Goal: Transaction & Acquisition: Purchase product/service

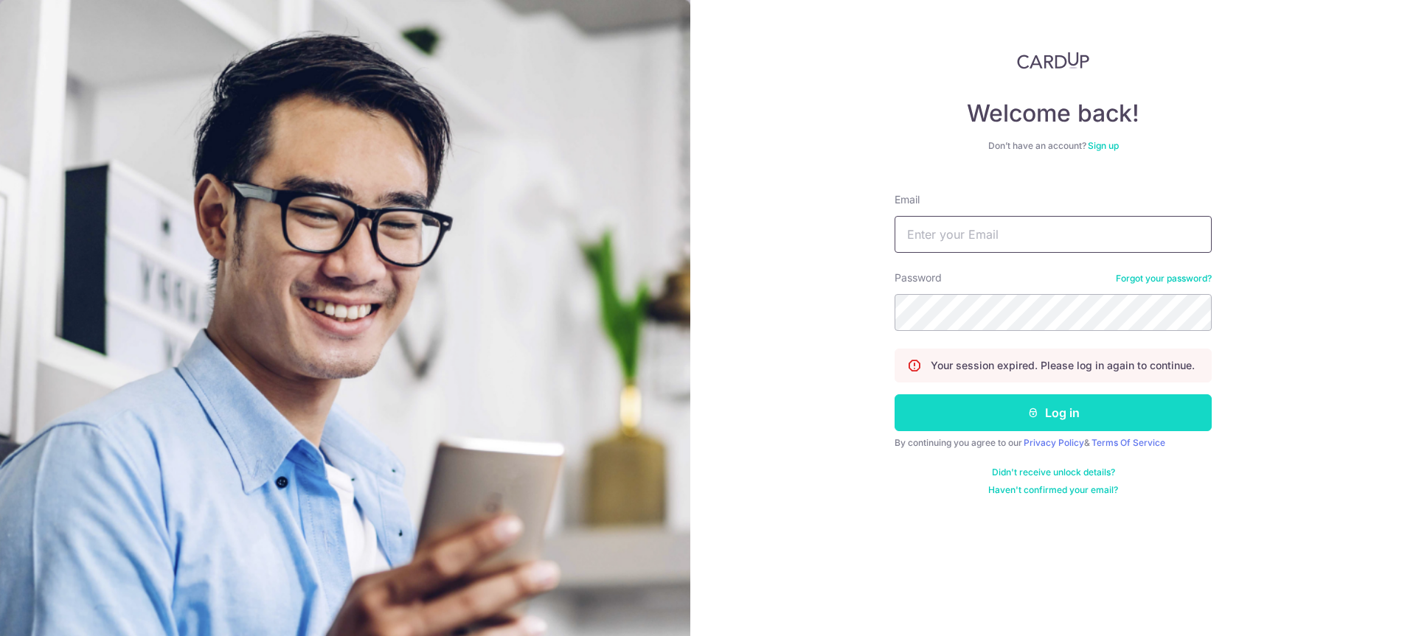
type input "zhangjunjiejay@gmail.com"
click at [1058, 424] on button "Log in" at bounding box center [1052, 412] width 317 height 37
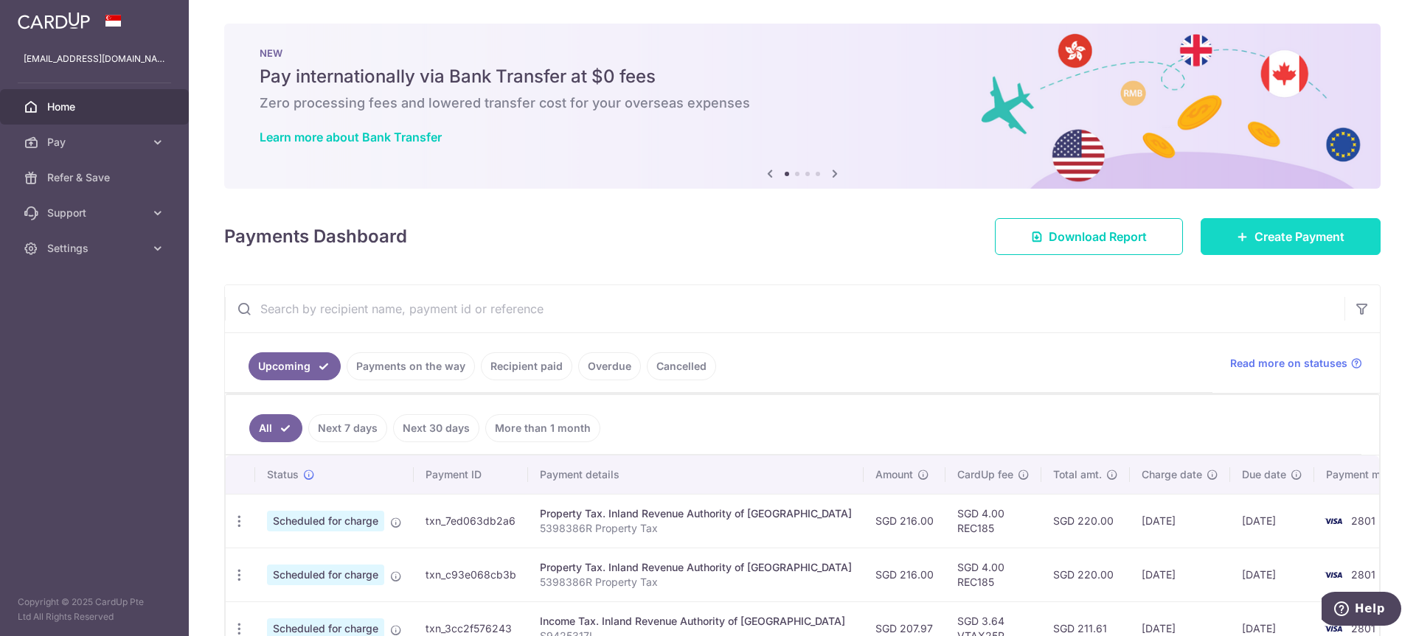
click at [1264, 244] on span "Create Payment" at bounding box center [1299, 237] width 90 height 18
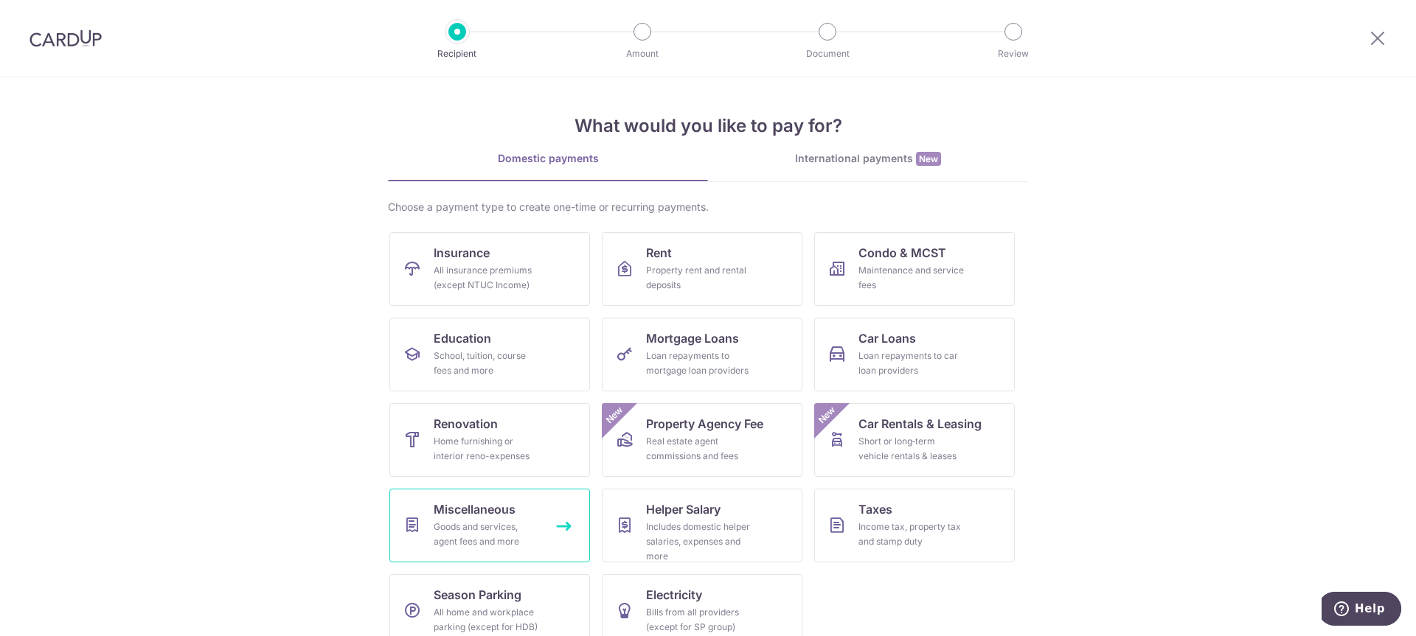
click at [492, 521] on div "Goods and services, agent fees and more" at bounding box center [487, 534] width 106 height 29
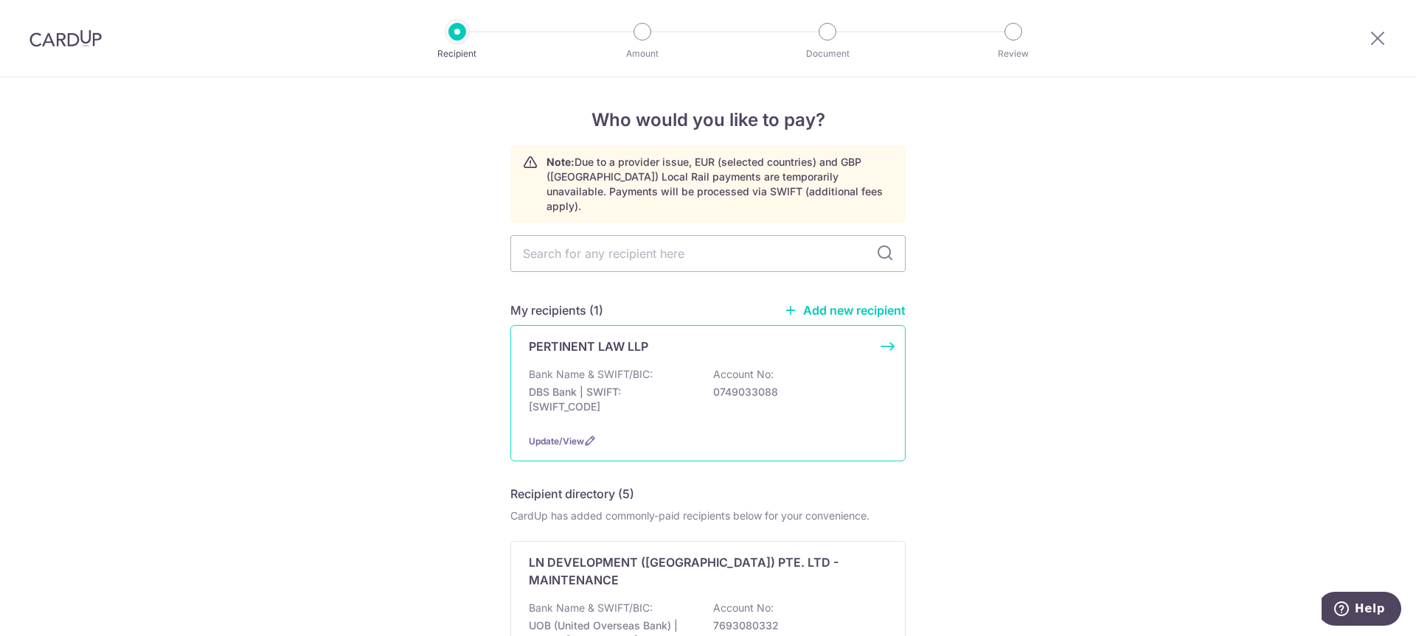
click at [582, 367] on p "Bank Name & SWIFT/BIC:" at bounding box center [591, 374] width 124 height 15
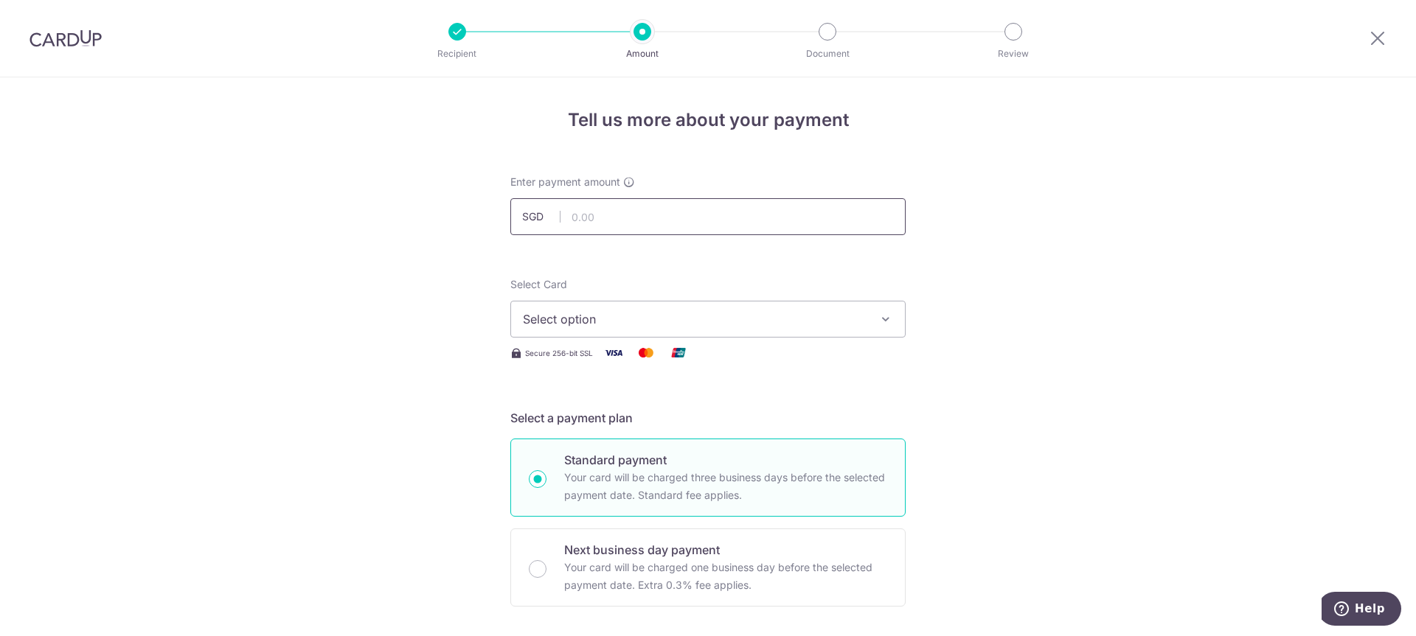
click at [636, 223] on input "text" at bounding box center [707, 216] width 395 height 37
type input "1,700.00"
click at [672, 306] on button "Select option" at bounding box center [707, 319] width 395 height 37
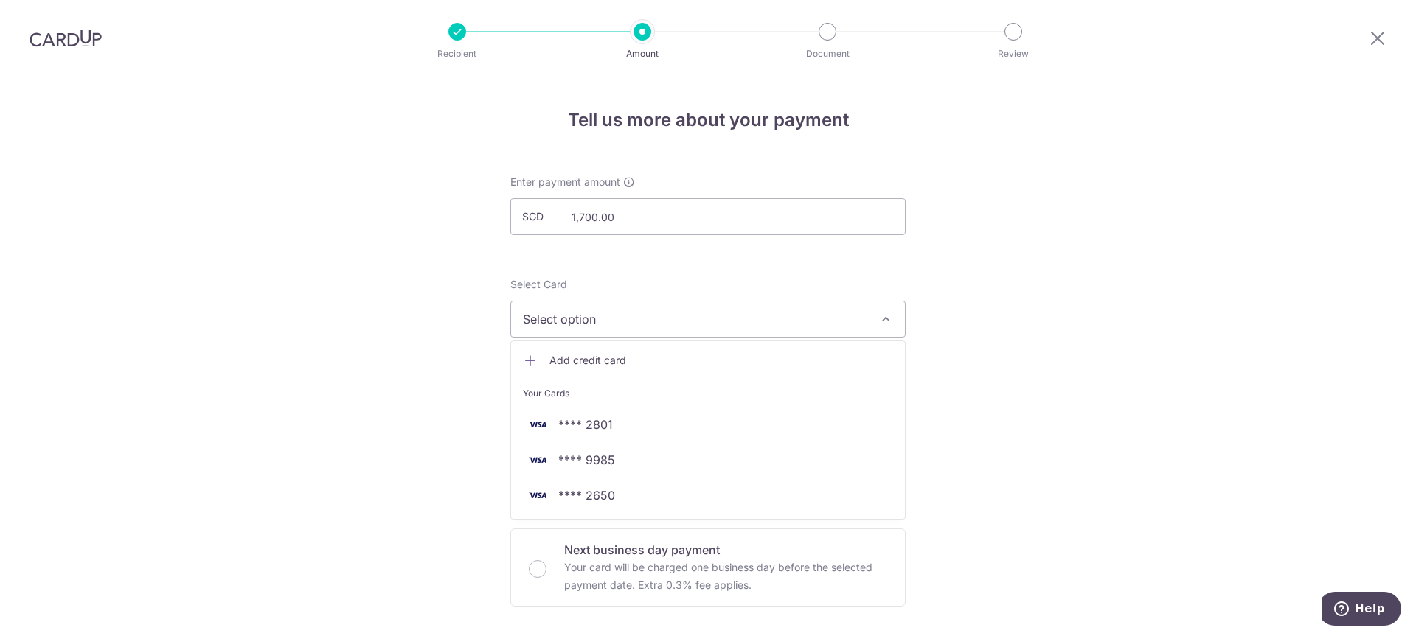
click at [638, 363] on span "Add credit card" at bounding box center [721, 360] width 344 height 15
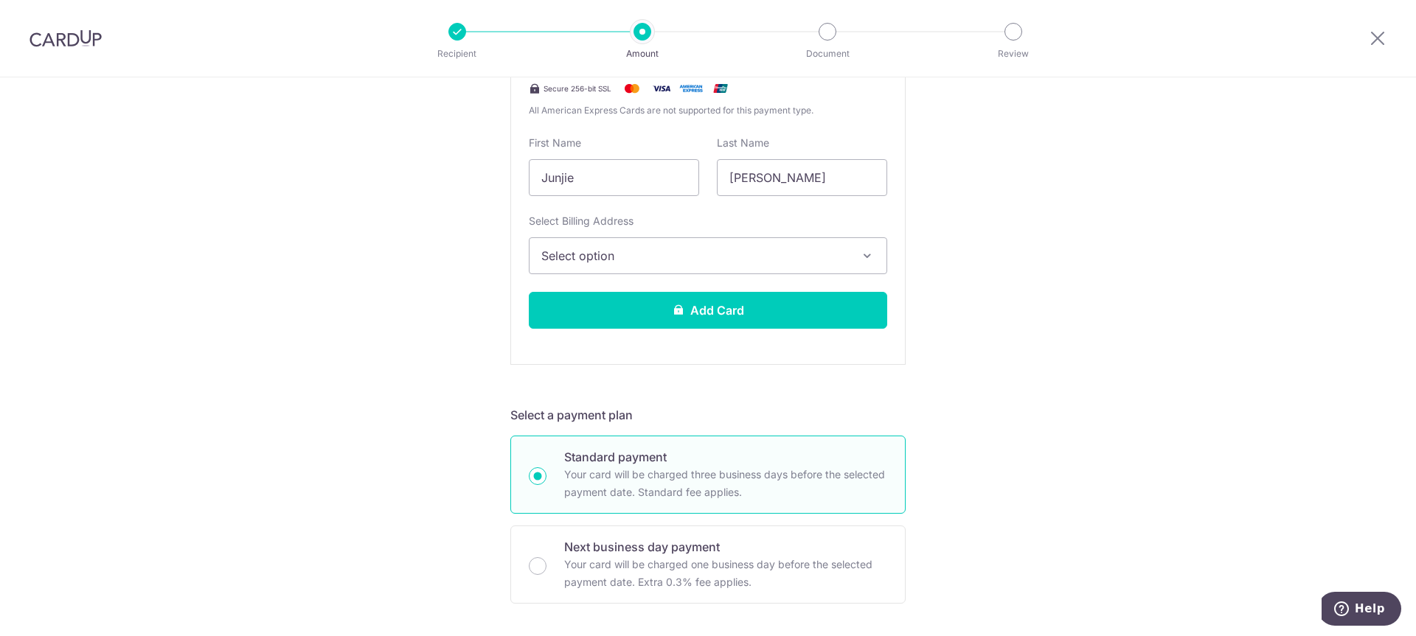
scroll to position [787, 0]
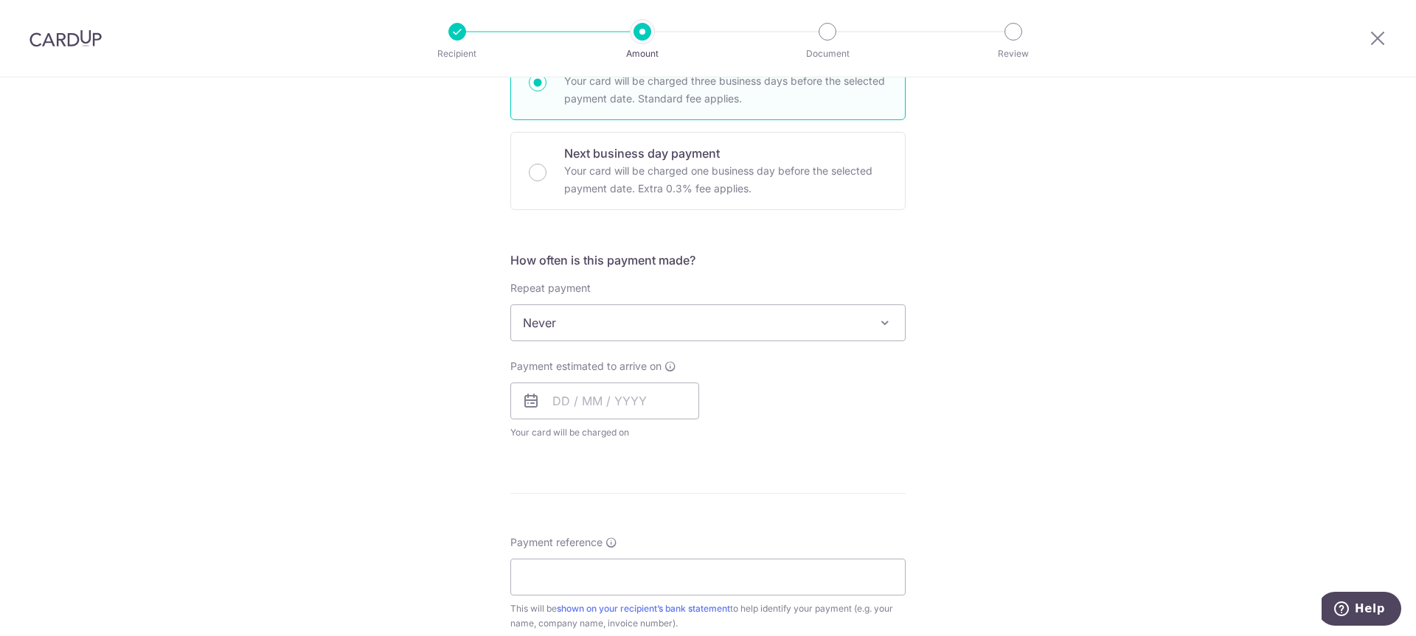
click at [660, 328] on span "Never" at bounding box center [708, 322] width 394 height 35
click at [573, 407] on input "text" at bounding box center [604, 401] width 189 height 37
click at [593, 565] on link "16" at bounding box center [600, 565] width 24 height 24
type input "[DATE]"
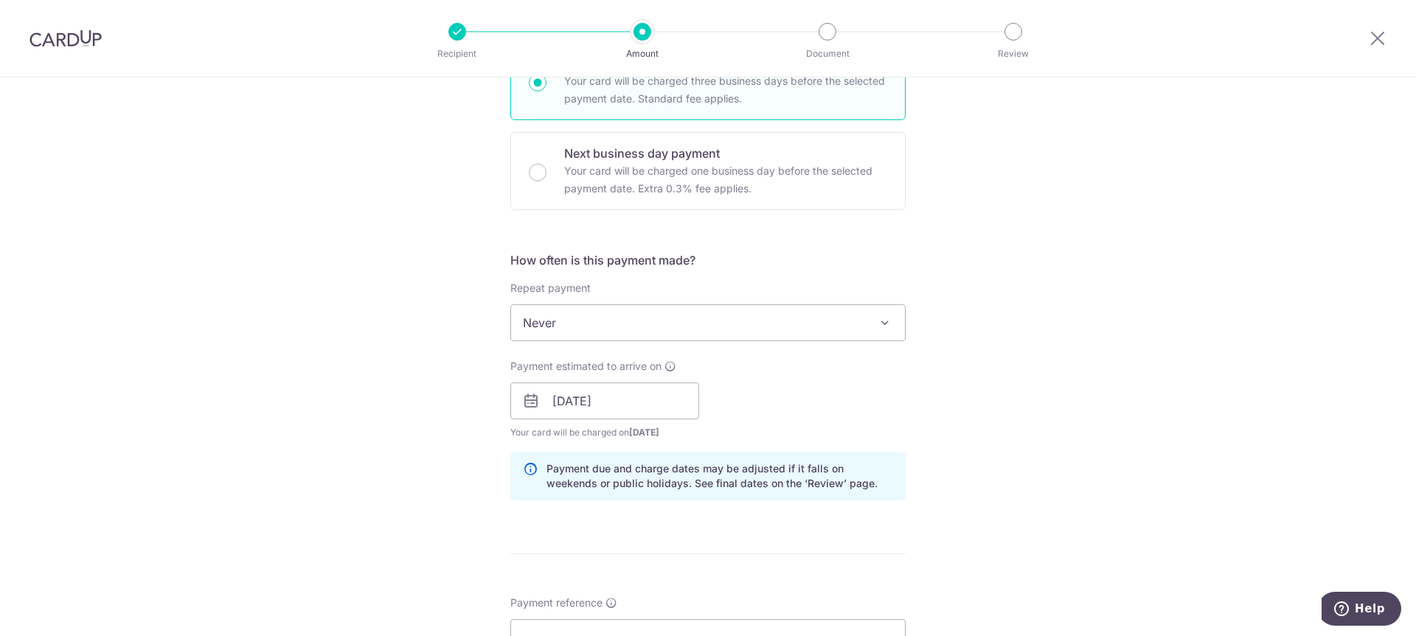
scroll to position [983, 0]
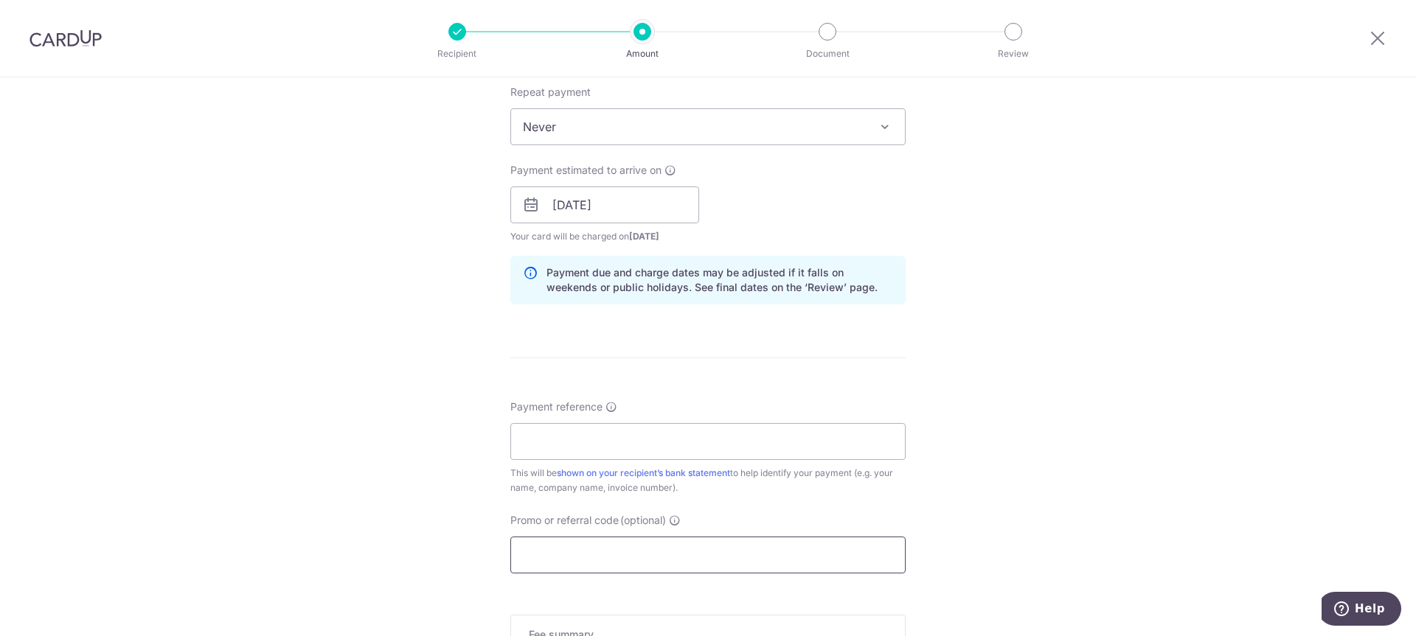
click at [560, 553] on input "Promo or referral code (optional)" at bounding box center [707, 555] width 395 height 37
paste input "anallergenic"
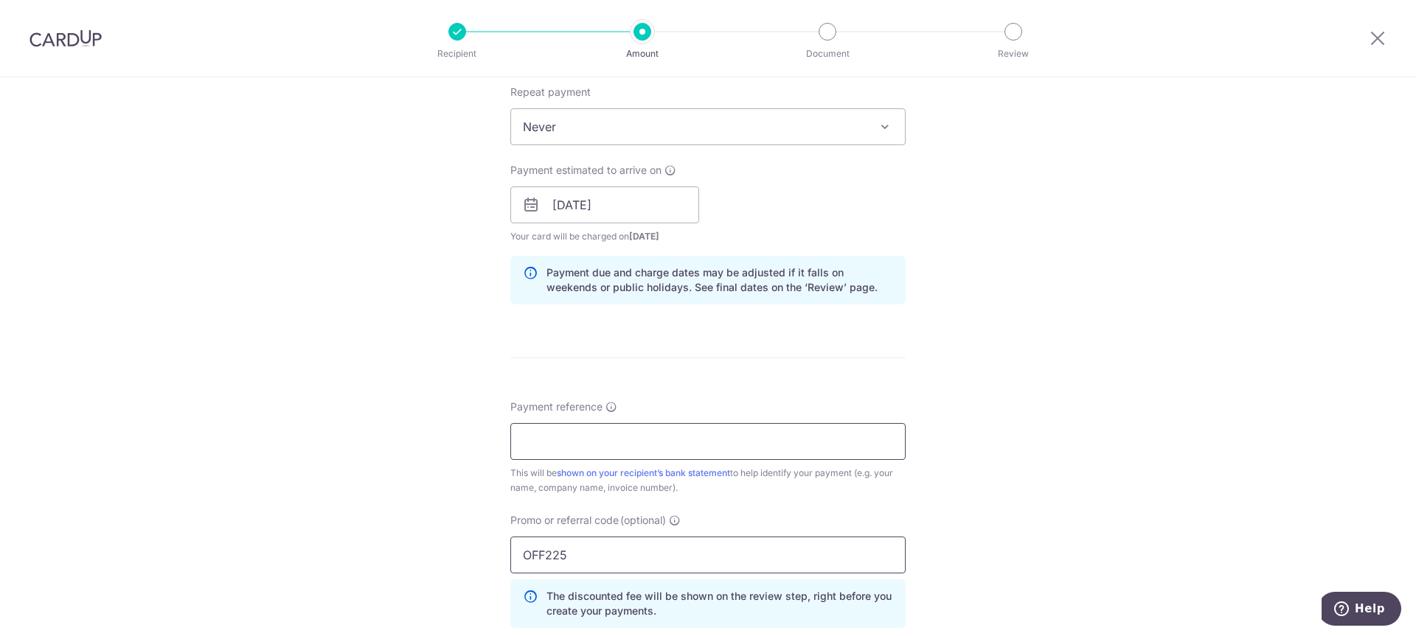
type input "OFF225"
click at [697, 439] on input "Payment reference" at bounding box center [707, 441] width 395 height 37
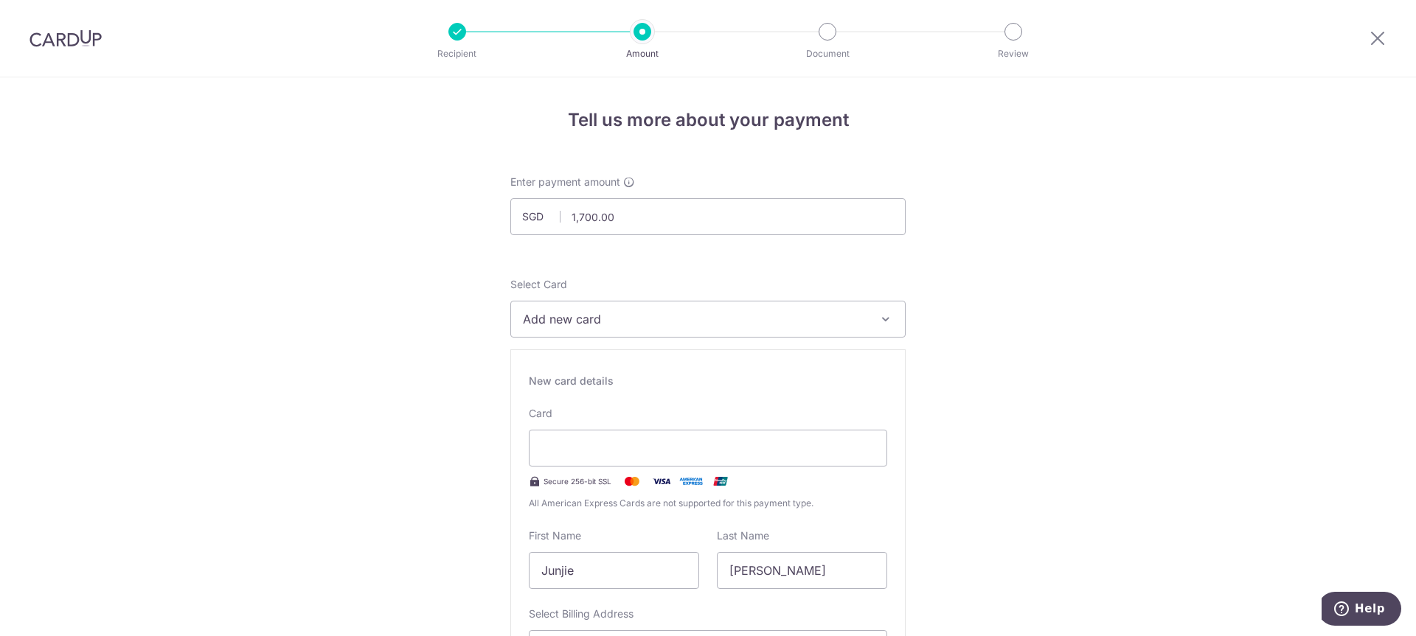
scroll to position [197, 0]
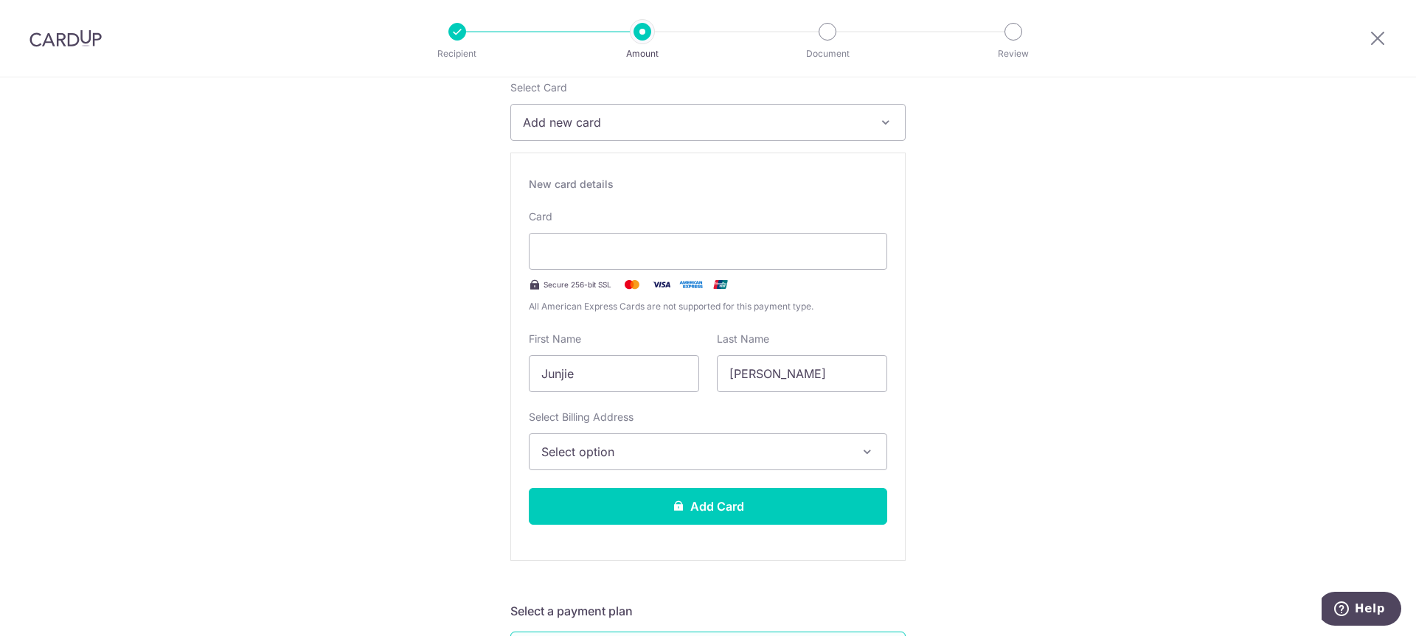
click at [617, 434] on button "Select option" at bounding box center [708, 452] width 358 height 37
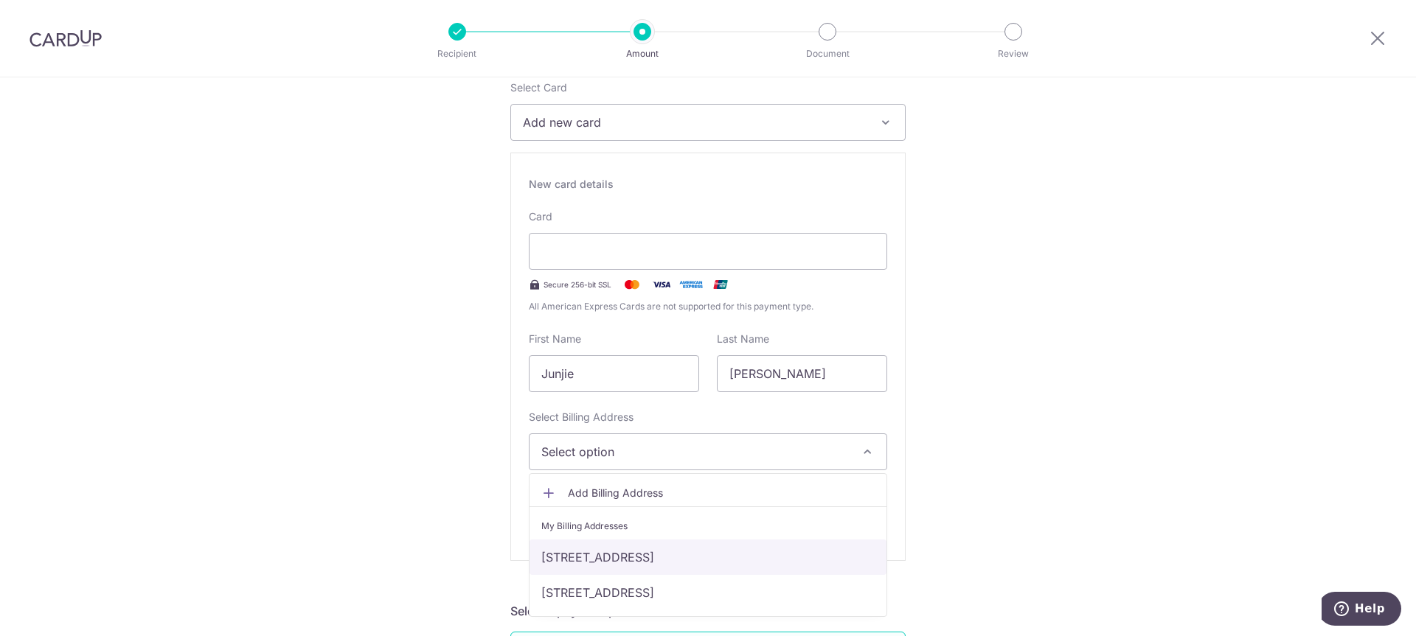
click at [617, 561] on link "[STREET_ADDRESS]" at bounding box center [707, 557] width 357 height 35
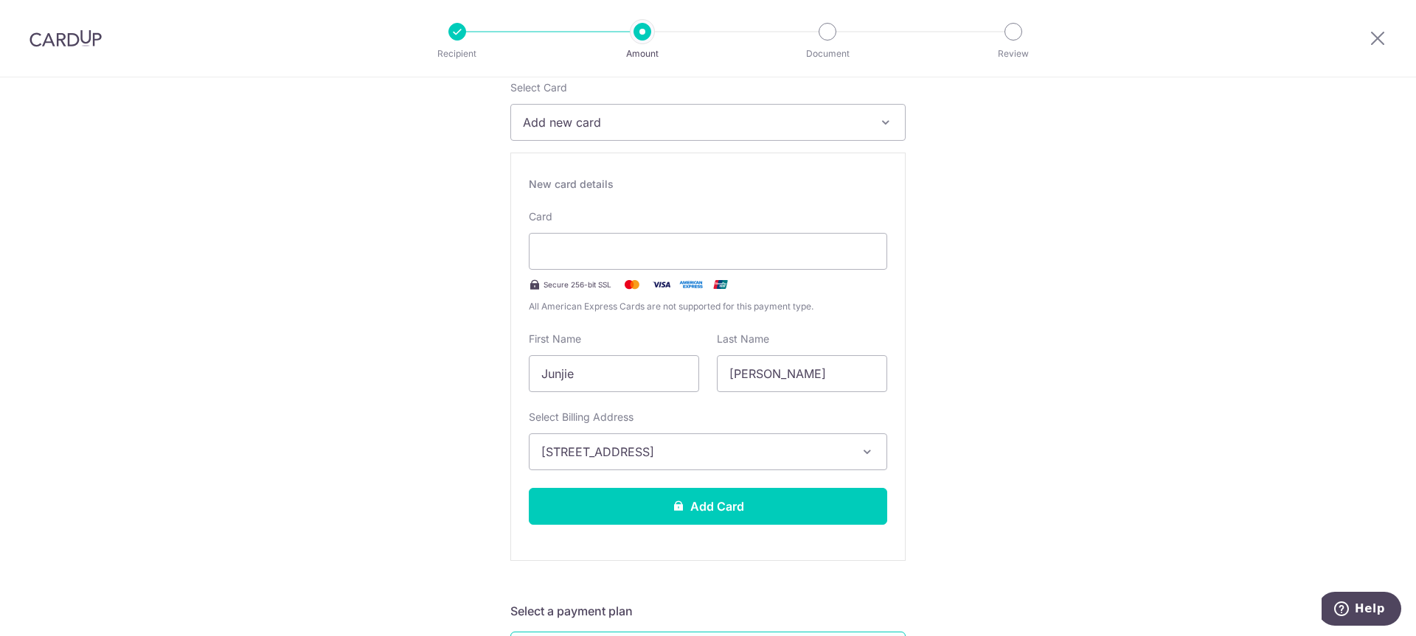
click at [585, 462] on button "[STREET_ADDRESS]" at bounding box center [708, 452] width 358 height 37
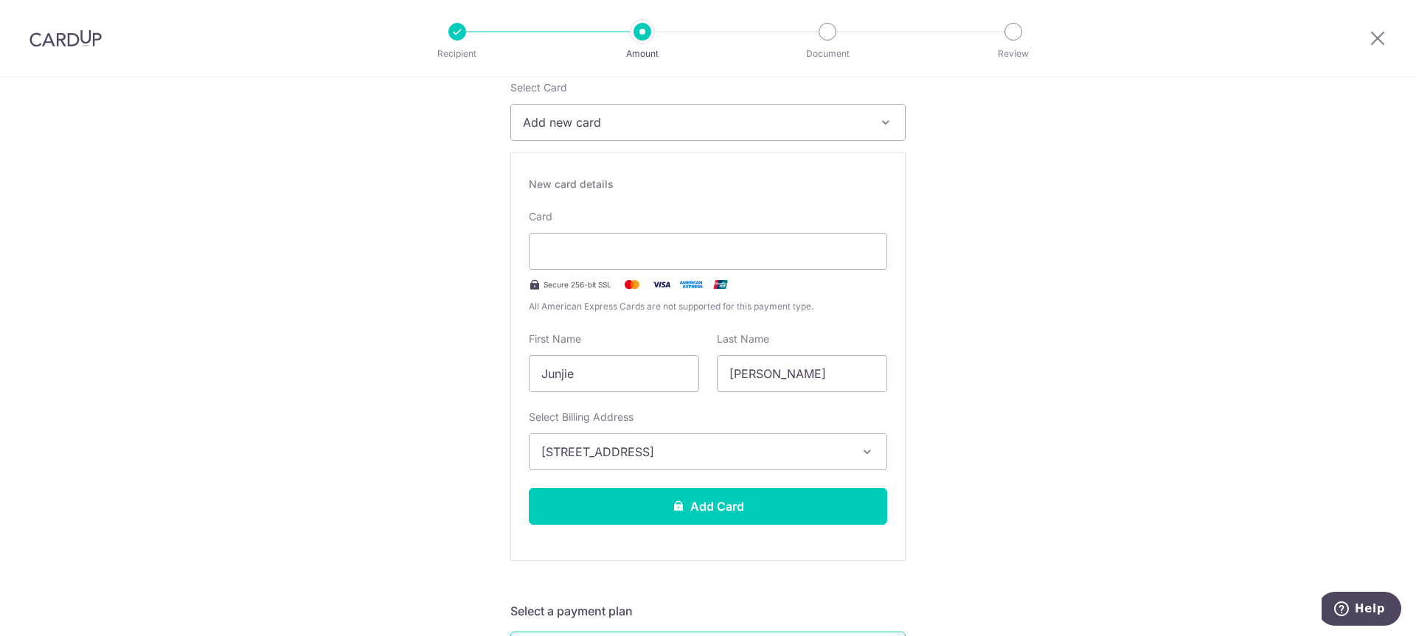
scroll to position [393, 0]
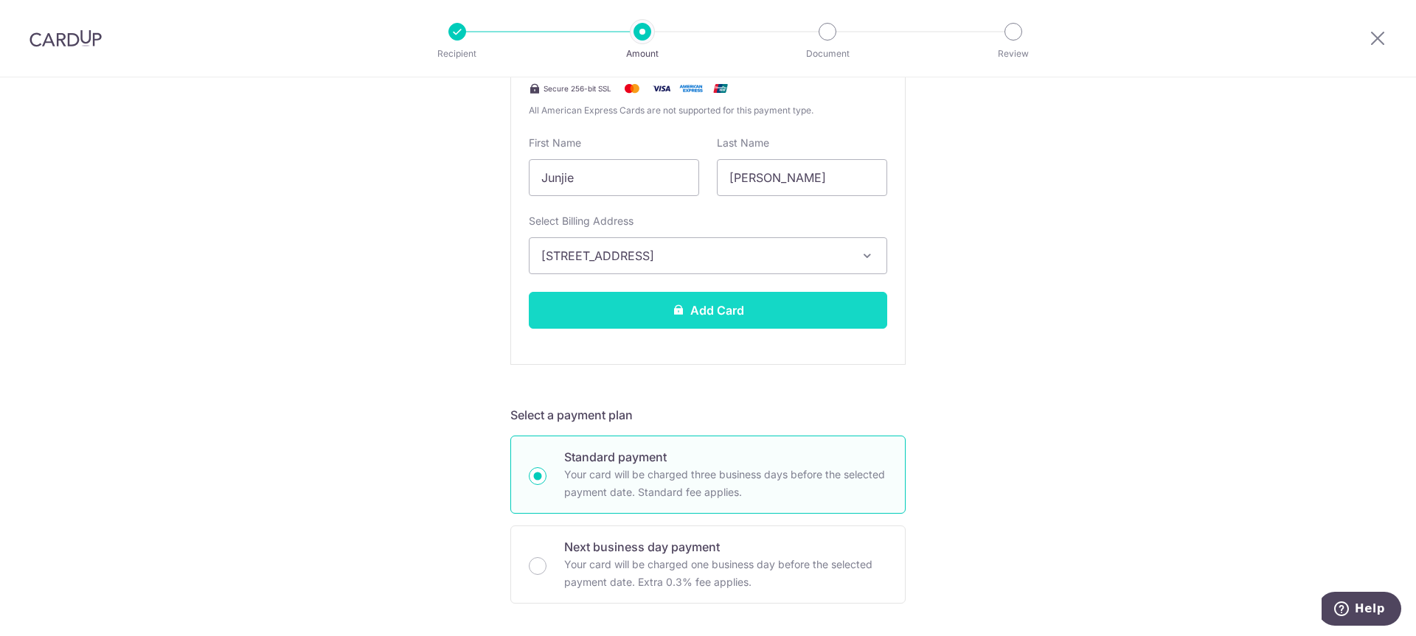
click at [672, 312] on icon at bounding box center [678, 310] width 12 height 12
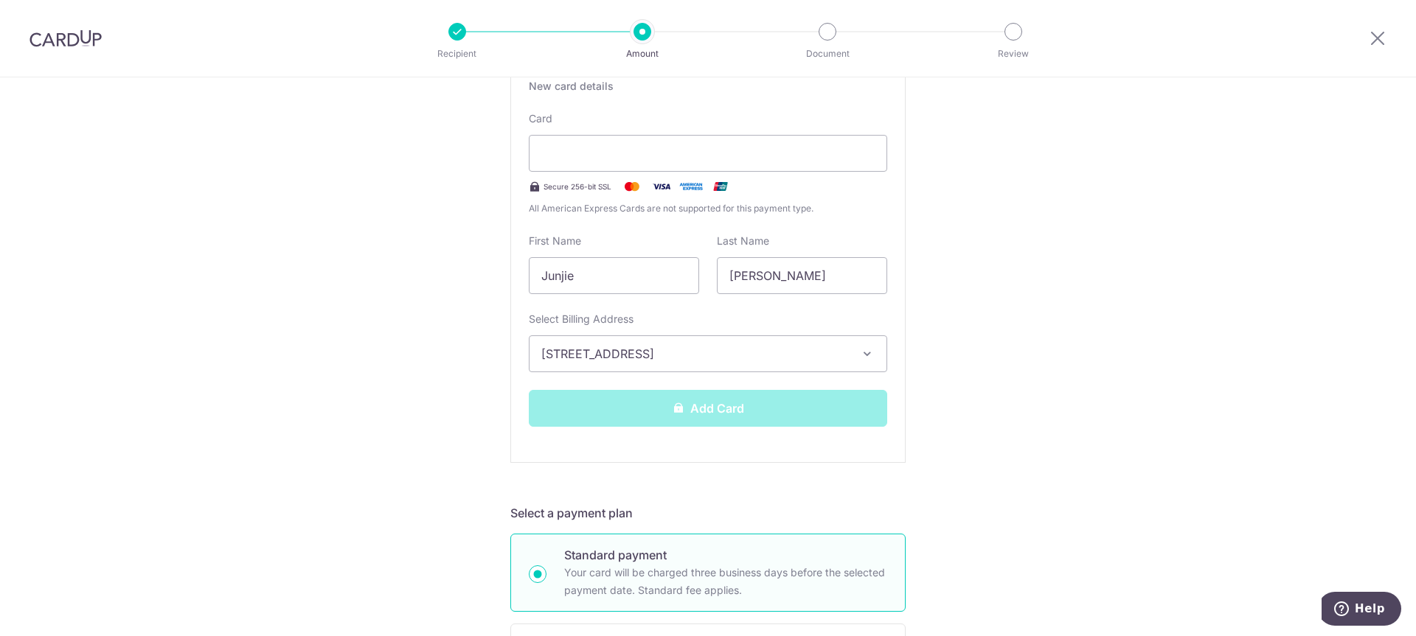
scroll to position [98, 0]
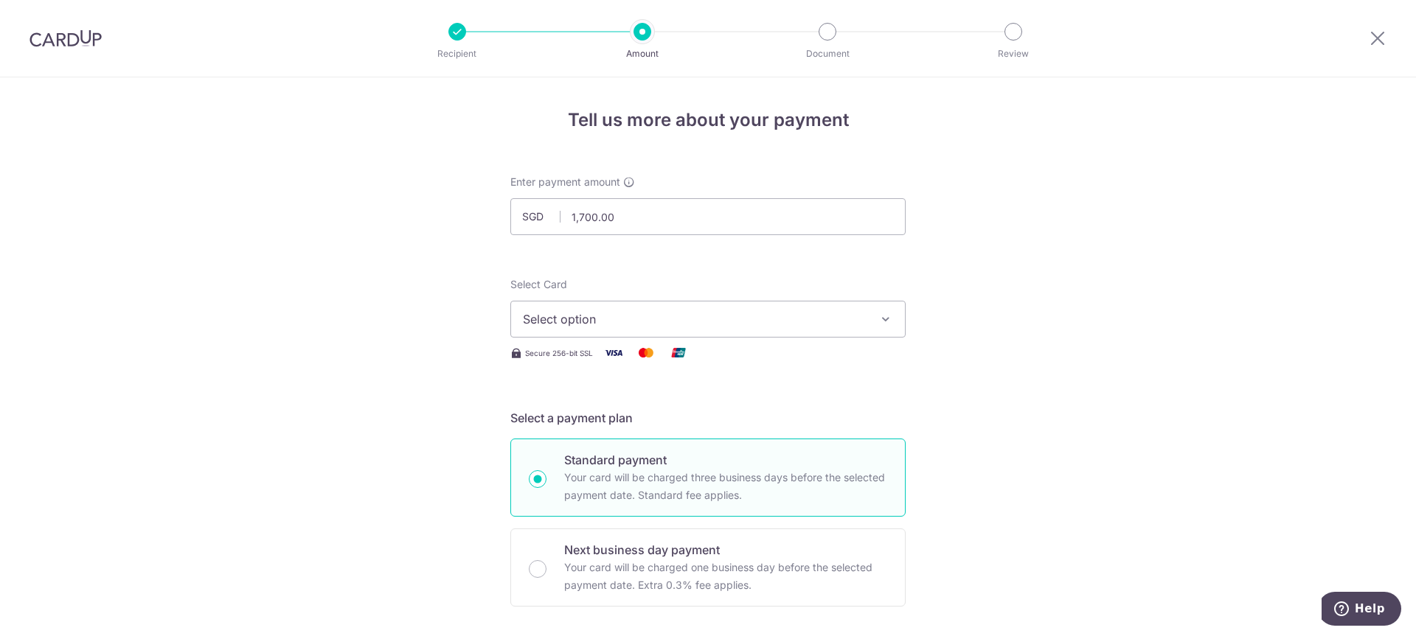
click at [546, 327] on span "Select option" at bounding box center [695, 319] width 344 height 18
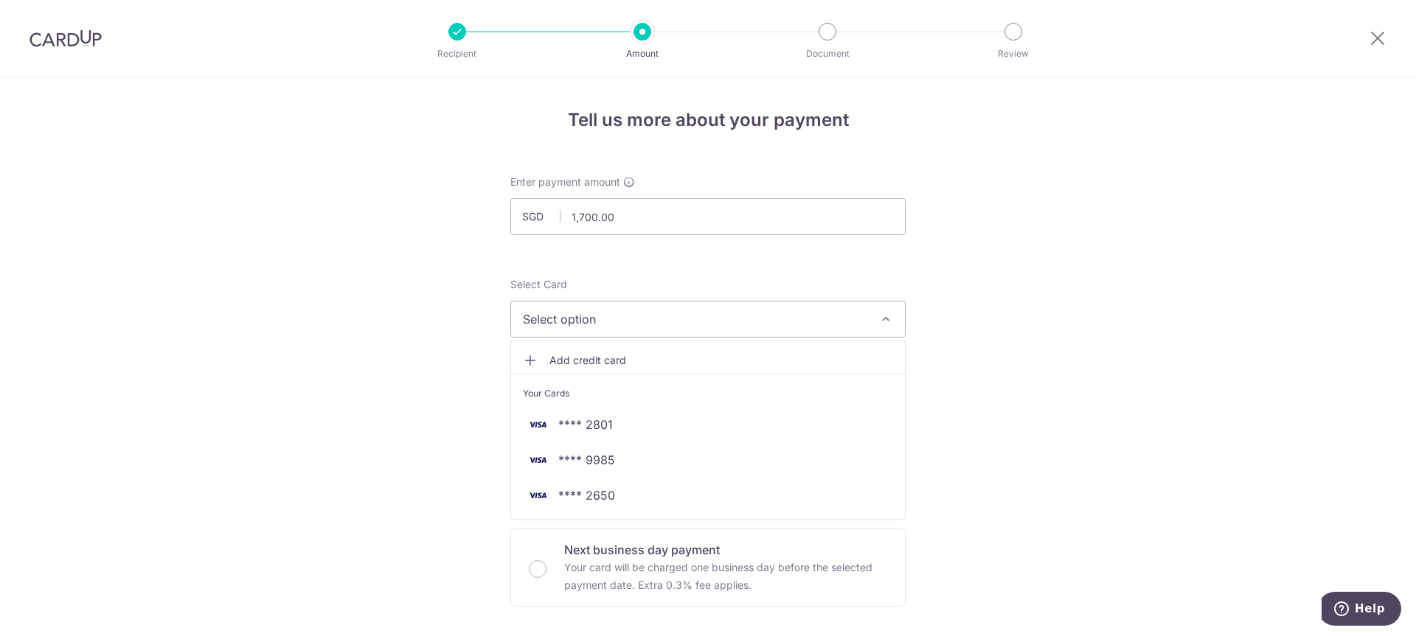
click at [578, 362] on span "Add credit card" at bounding box center [721, 360] width 344 height 15
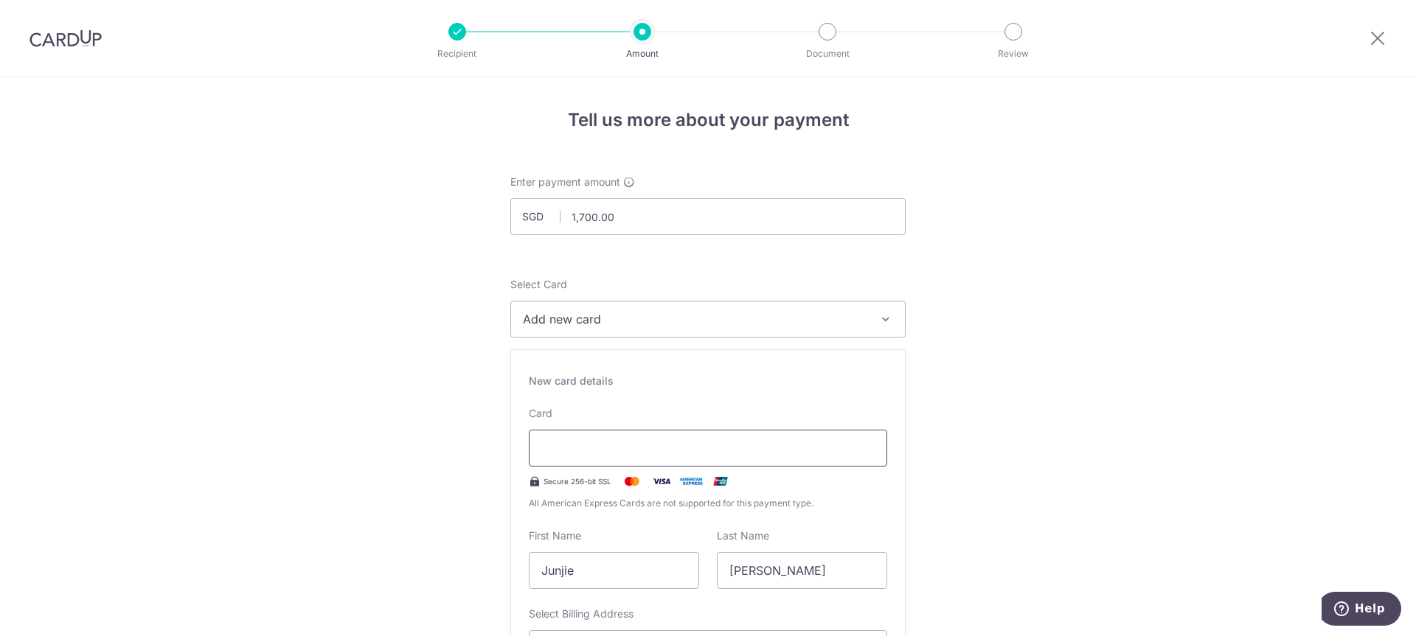
scroll to position [98, 0]
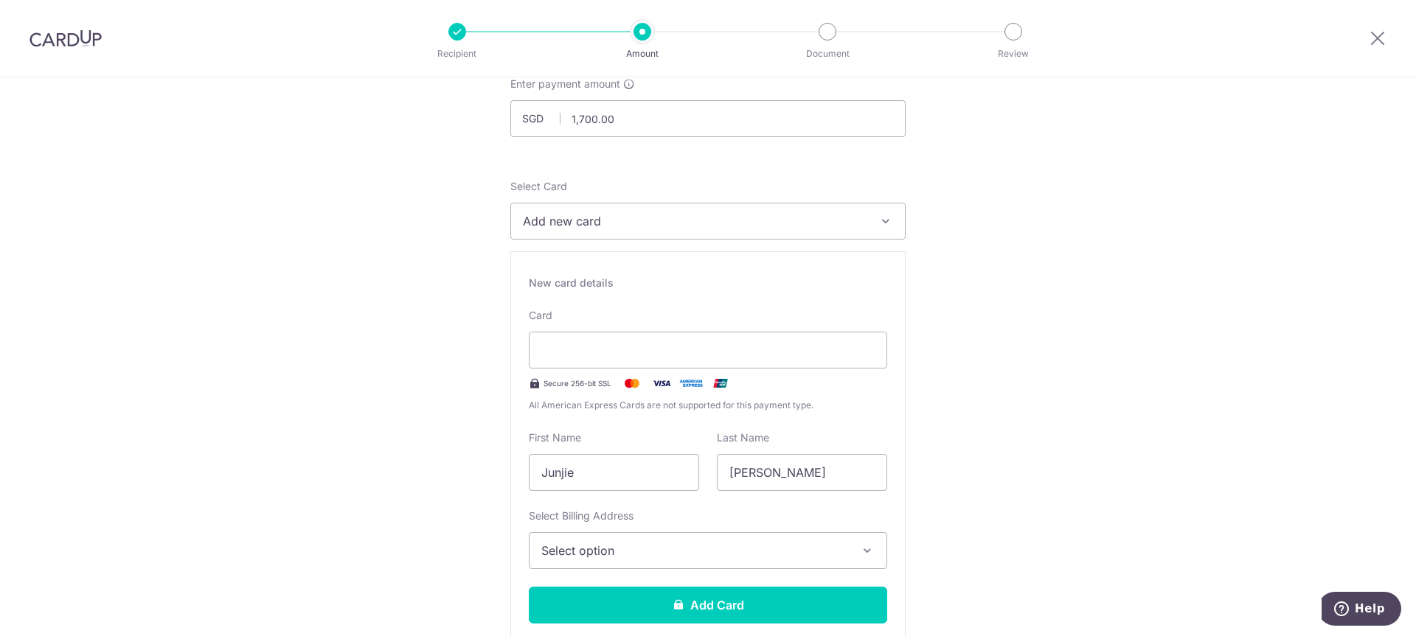
click at [661, 562] on button "Select option" at bounding box center [708, 550] width 358 height 37
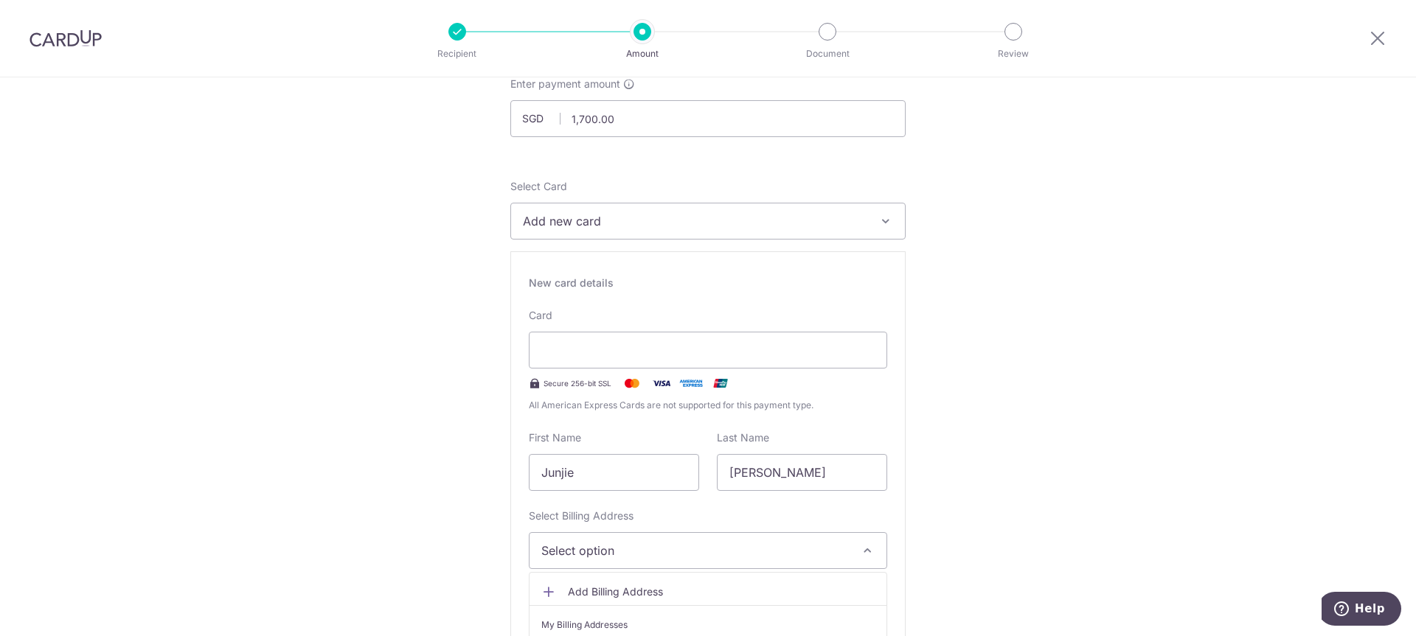
scroll to position [295, 0]
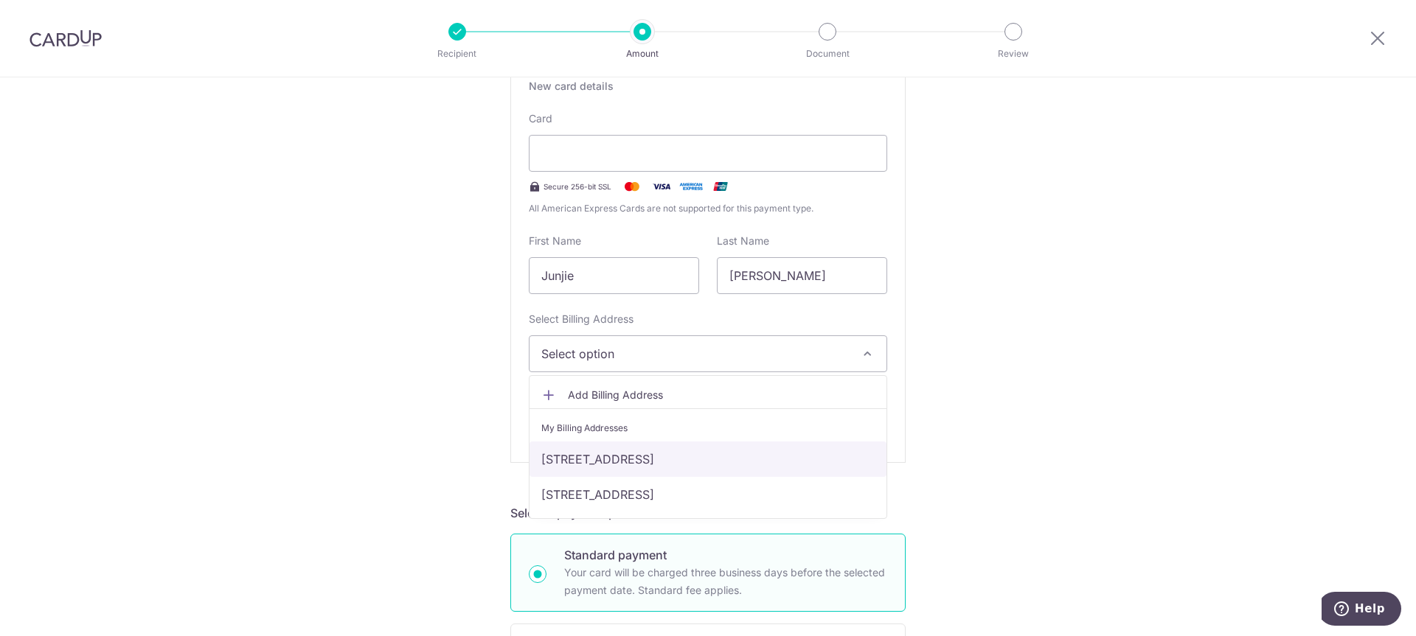
click at [641, 463] on link "[STREET_ADDRESS]" at bounding box center [707, 459] width 357 height 35
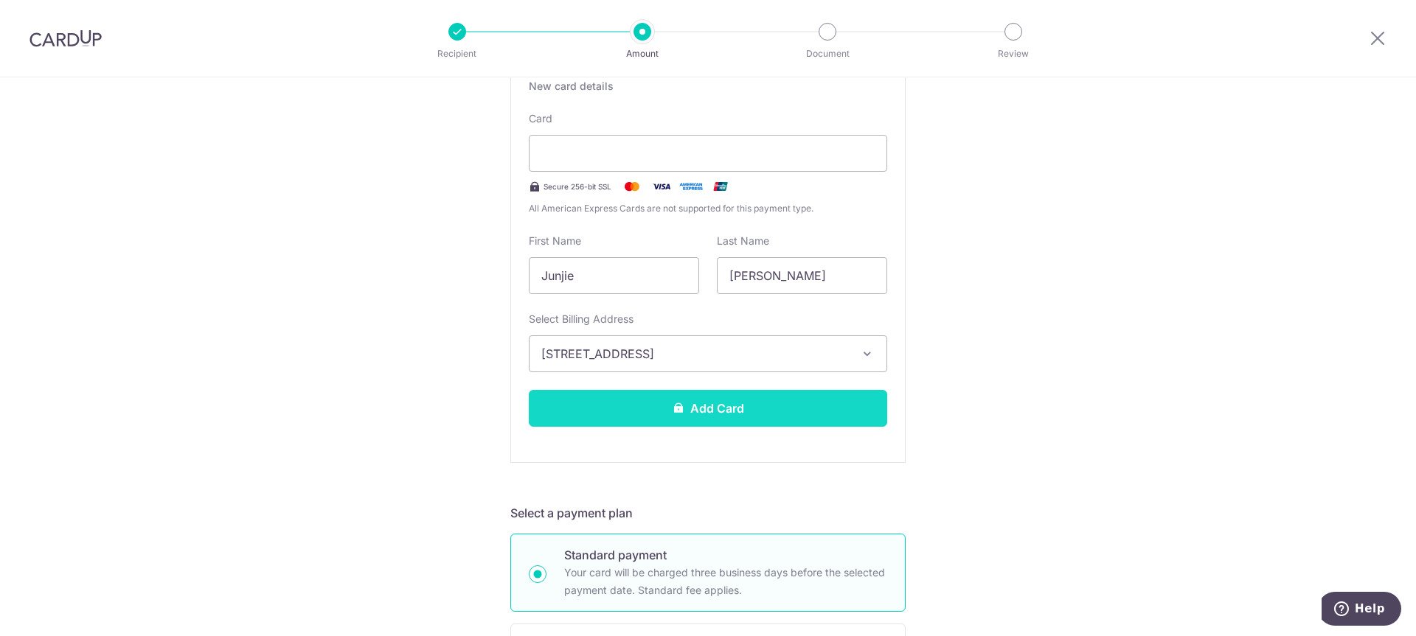
click at [665, 419] on button "Add Card" at bounding box center [708, 408] width 358 height 37
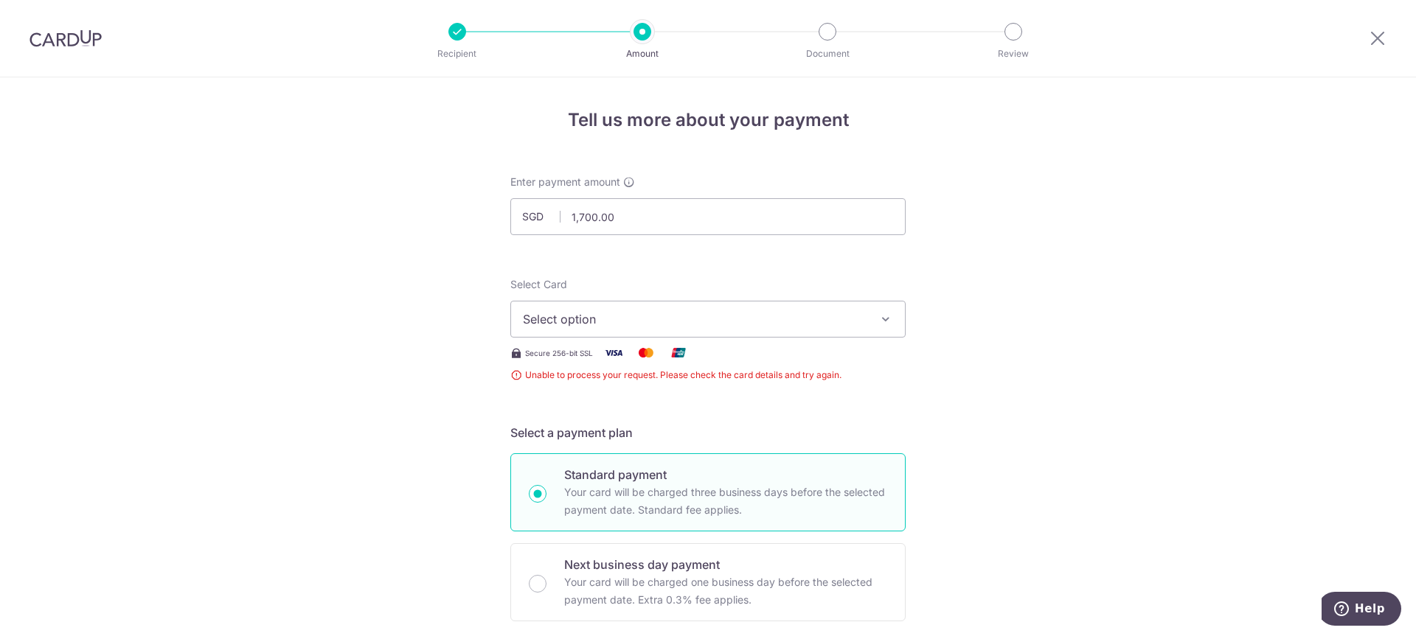
scroll to position [290, 0]
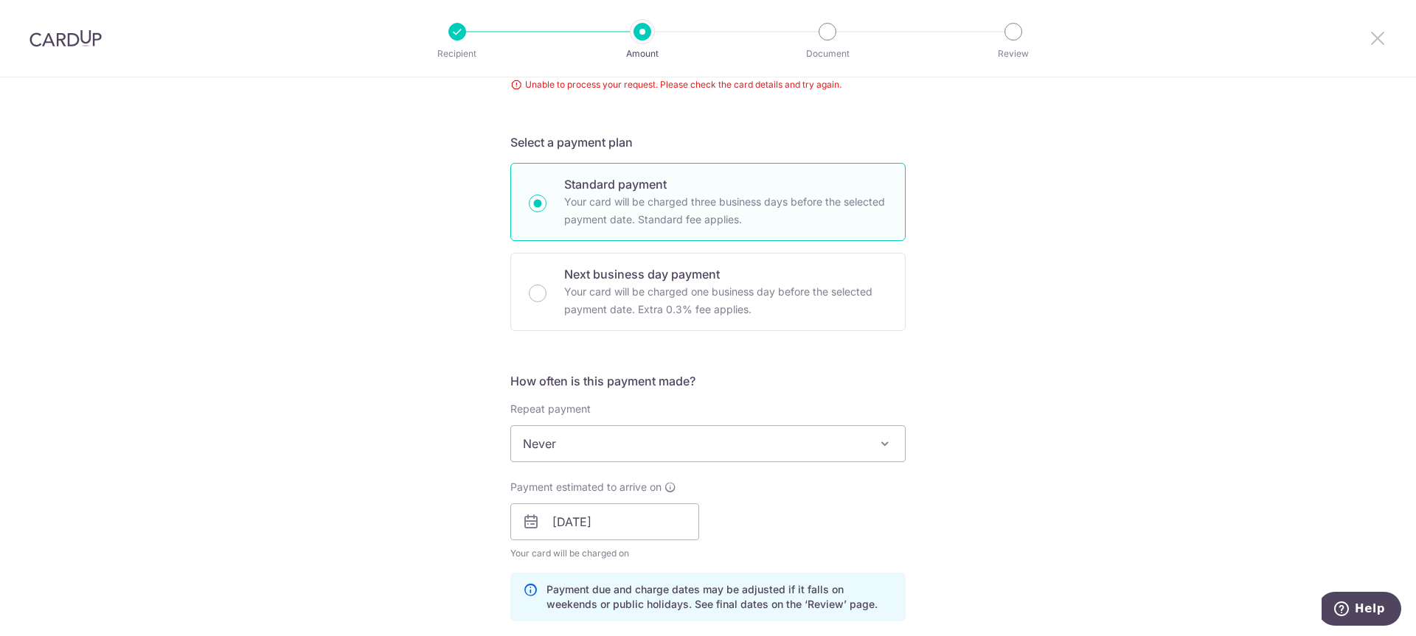
click at [1377, 35] on icon at bounding box center [1377, 38] width 18 height 18
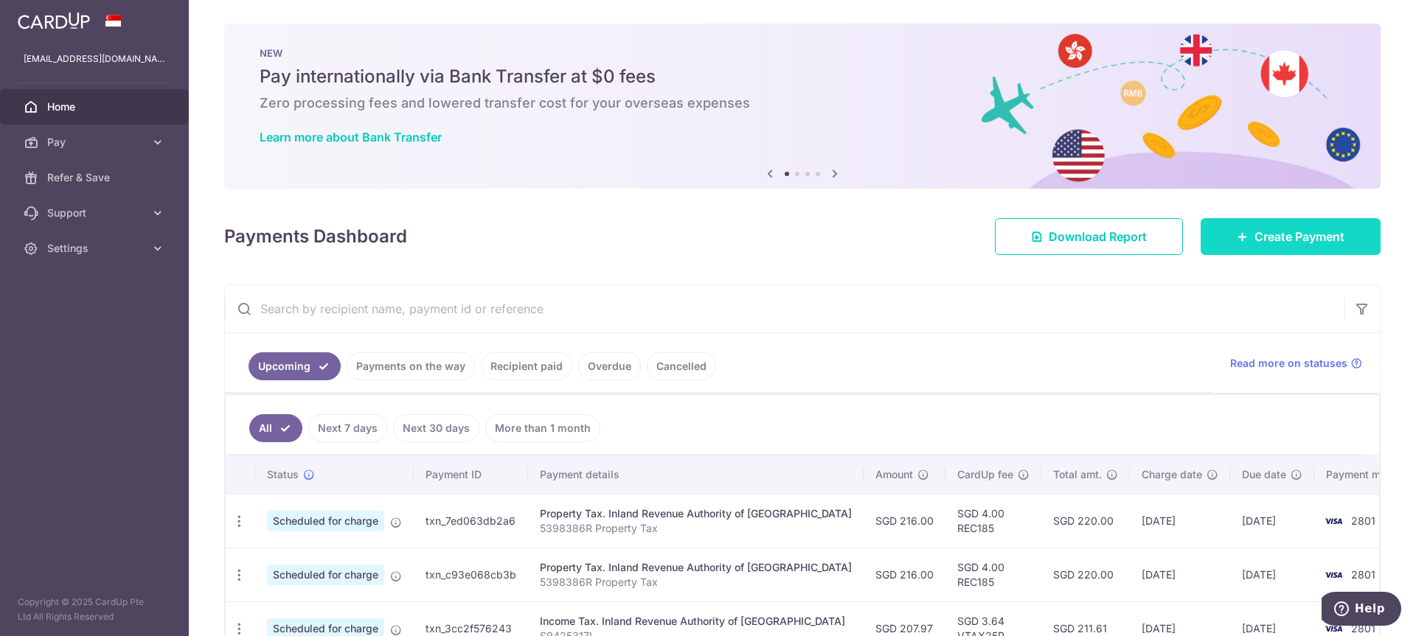
click at [1275, 246] on link "Create Payment" at bounding box center [1290, 236] width 180 height 37
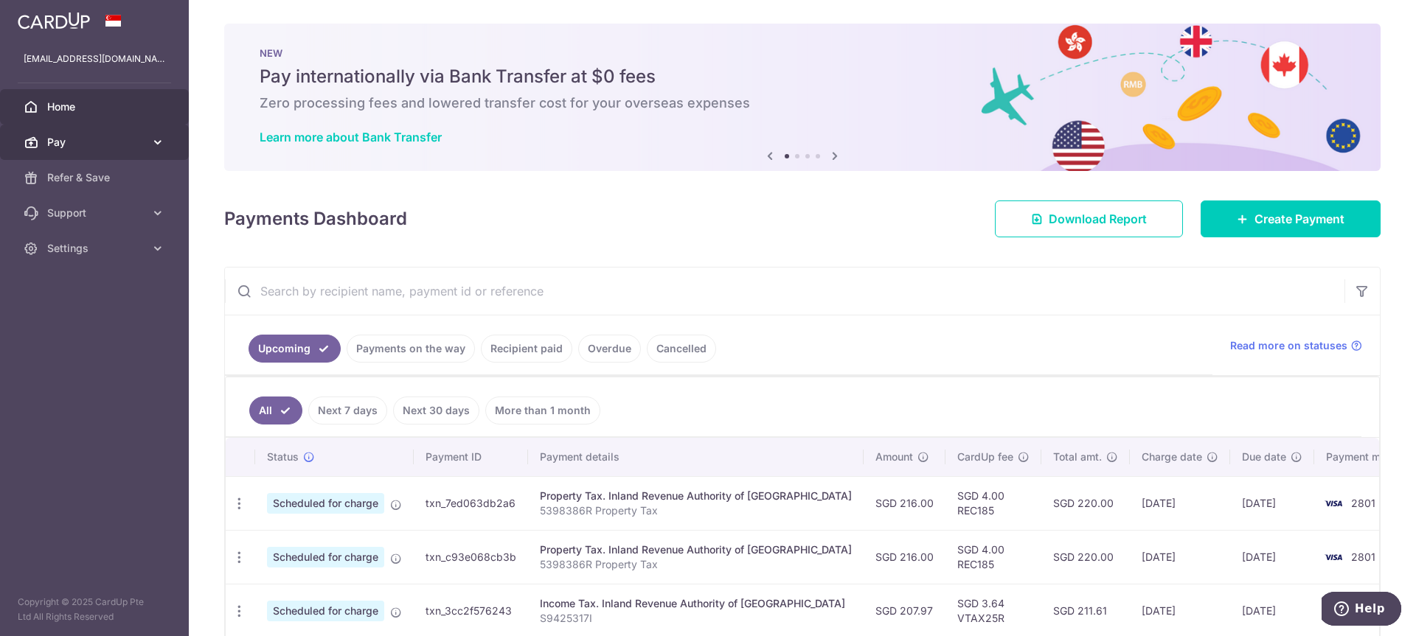
click at [111, 150] on link "Pay" at bounding box center [94, 142] width 189 height 35
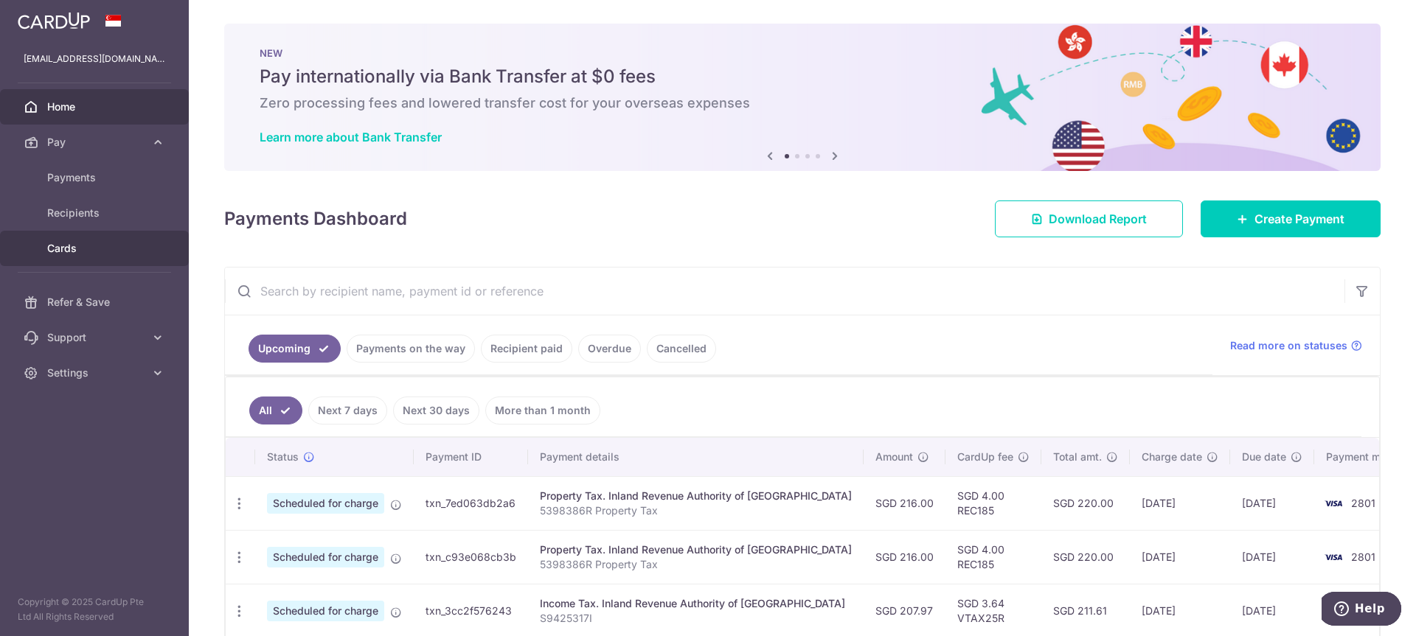
click at [86, 244] on span "Cards" at bounding box center [95, 248] width 97 height 15
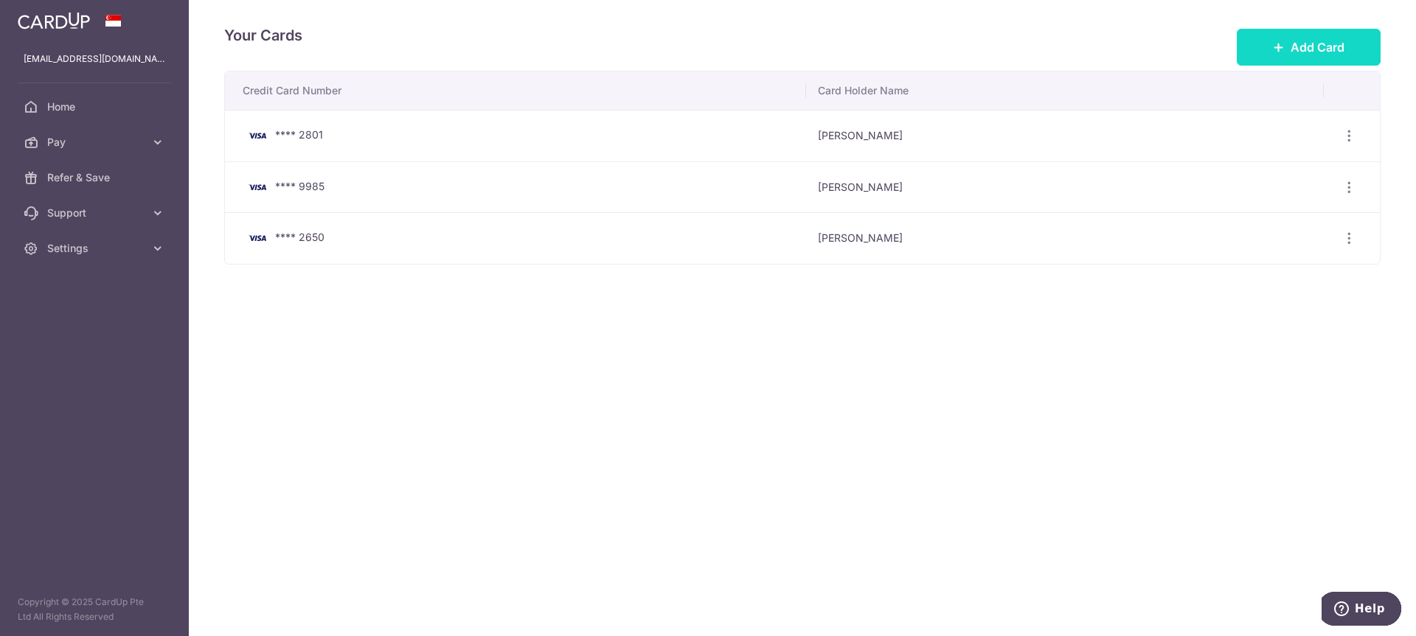
click at [1320, 43] on span "Add Card" at bounding box center [1317, 47] width 54 height 18
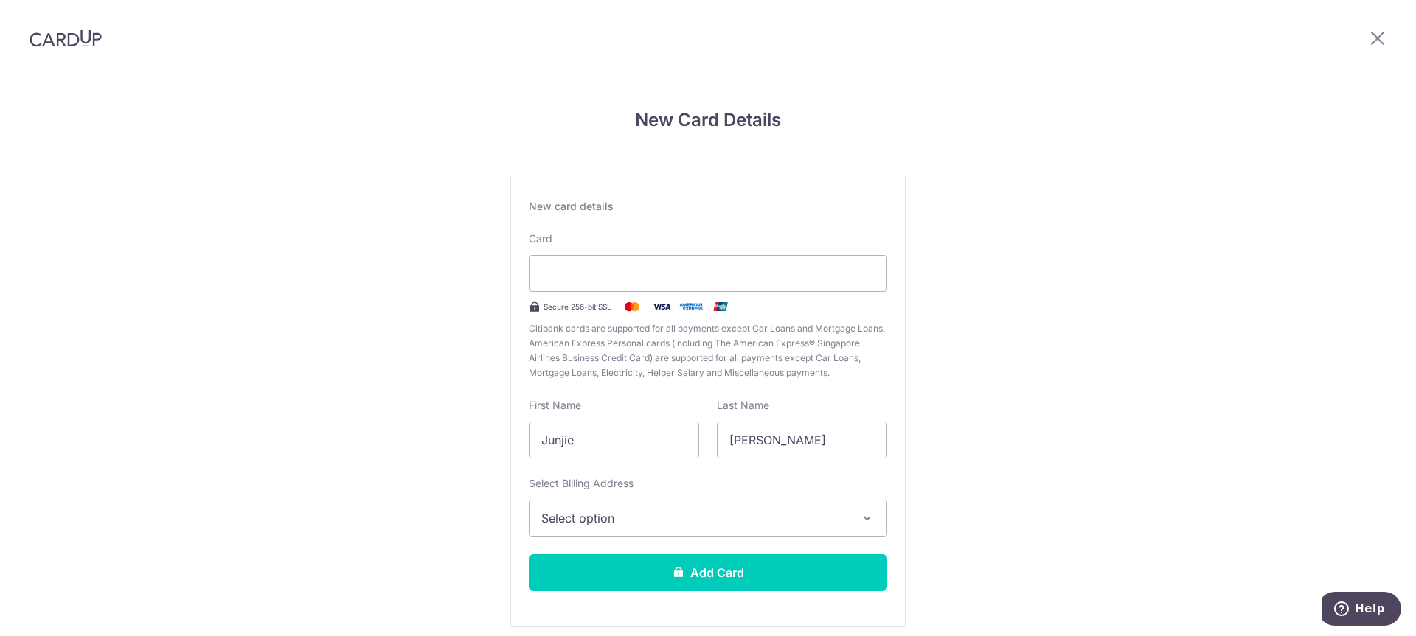
click at [624, 515] on span "Select option" at bounding box center [694, 518] width 307 height 18
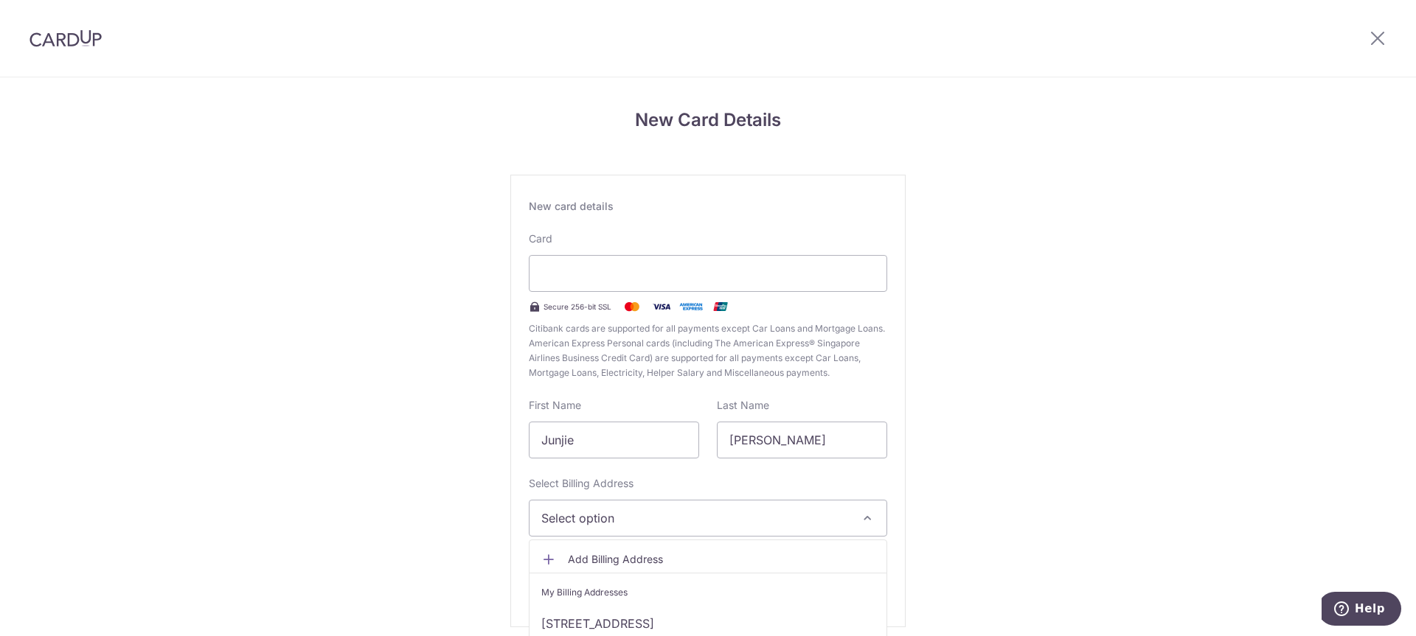
scroll to position [60, 0]
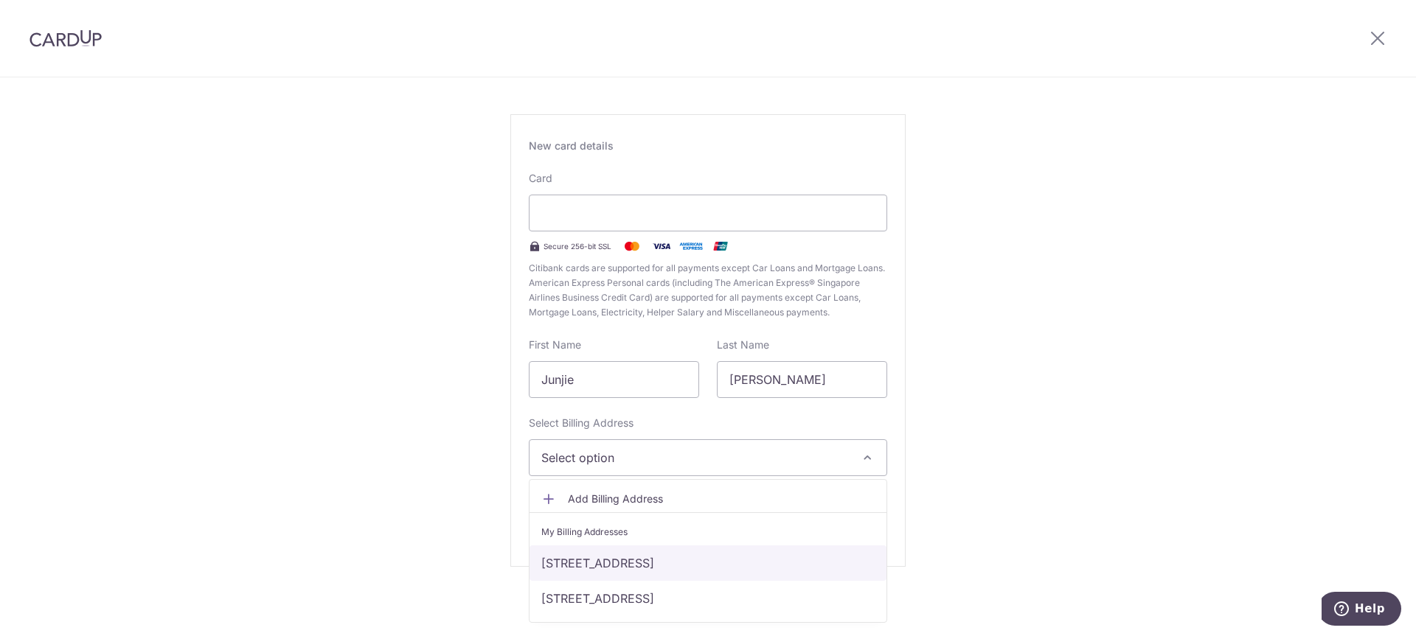
click at [604, 557] on link "[STREET_ADDRESS]" at bounding box center [707, 563] width 357 height 35
